Goal: Check status: Check status

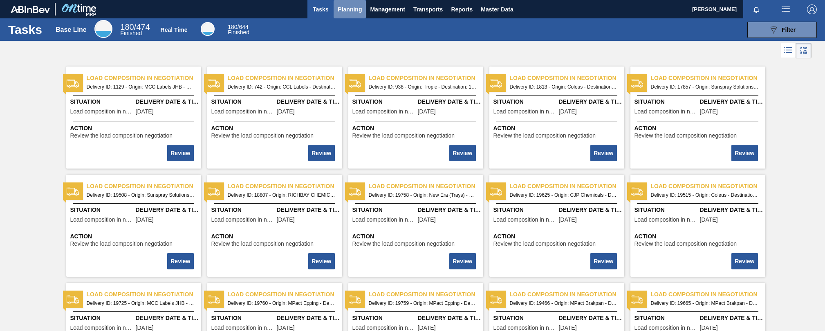
click at [357, 12] on span "Planning" at bounding box center [350, 9] width 24 height 10
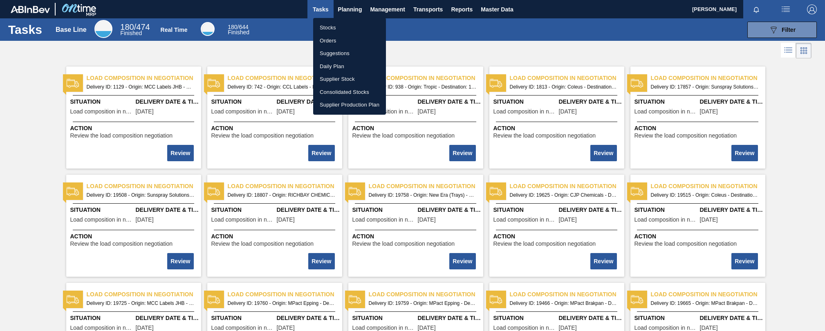
click at [334, 29] on li "Stocks" at bounding box center [349, 27] width 73 height 13
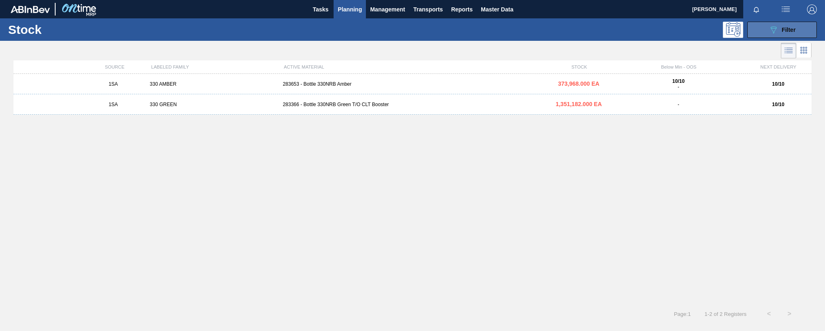
click at [786, 31] on span "Filter" at bounding box center [788, 30] width 14 height 7
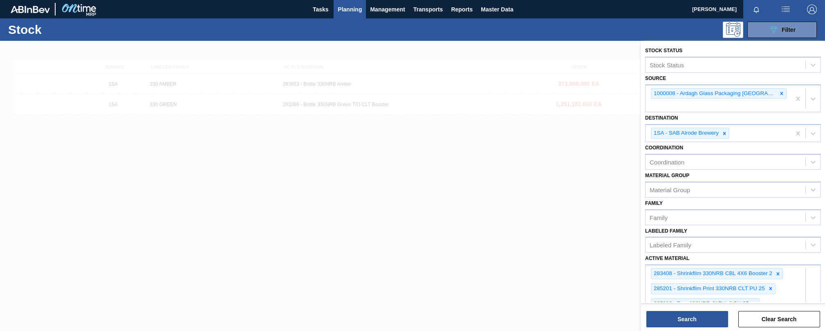
click at [352, 9] on span "Planning" at bounding box center [350, 9] width 24 height 10
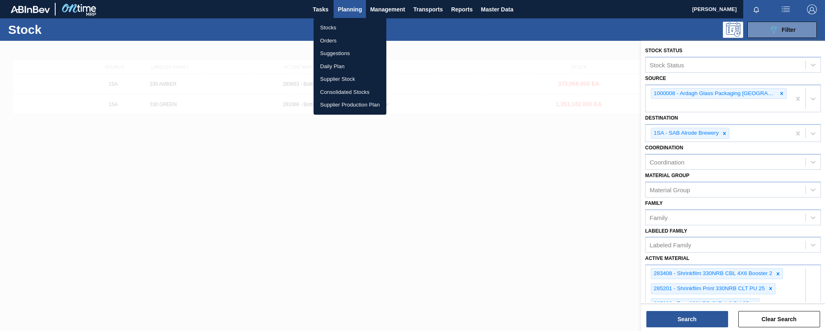
click at [325, 25] on li "Stocks" at bounding box center [349, 27] width 73 height 13
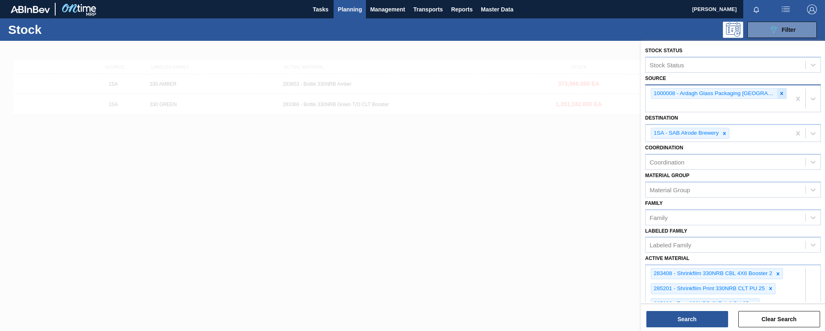
click at [779, 92] on icon at bounding box center [782, 94] width 6 height 6
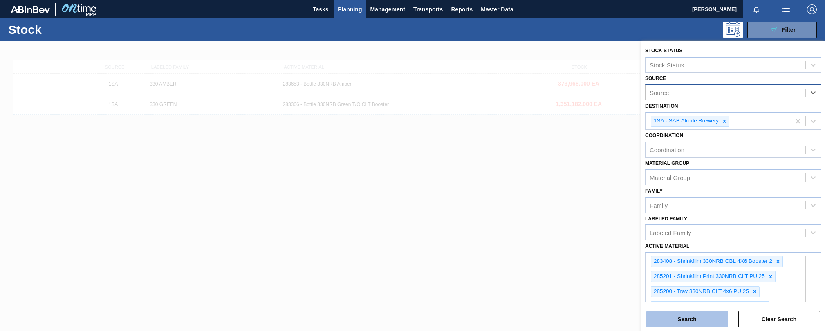
click at [699, 320] on button "Search" at bounding box center [687, 319] width 82 height 16
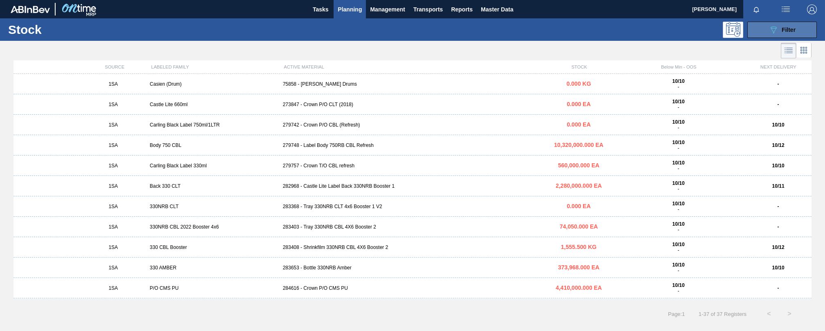
click at [782, 29] on span "Filter" at bounding box center [788, 30] width 14 height 7
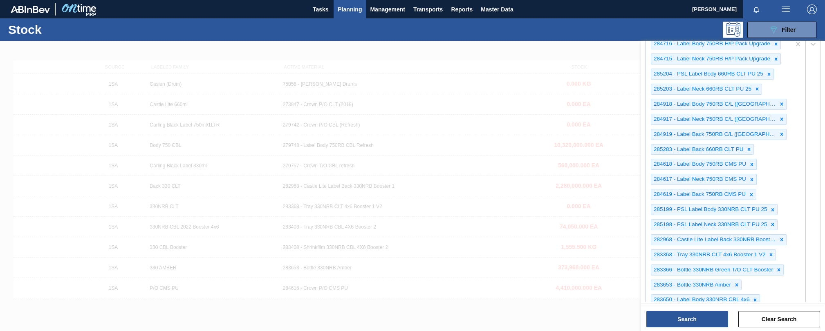
scroll to position [490, 0]
click at [770, 254] on icon at bounding box center [771, 254] width 3 height 3
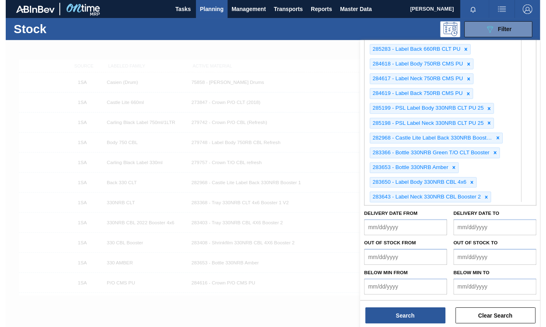
scroll to position [595, 0]
